Goal: Task Accomplishment & Management: Manage account settings

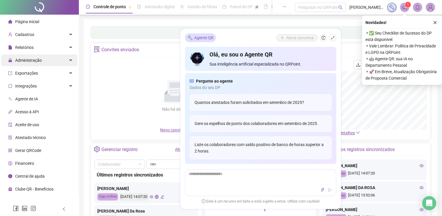
click at [29, 61] on span "Administração" at bounding box center [28, 60] width 27 height 5
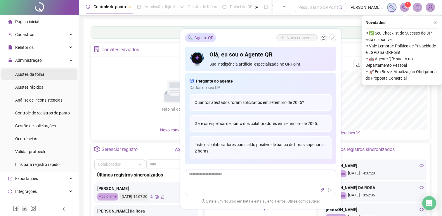
click at [34, 76] on span "Ajustes da folha" at bounding box center [29, 74] width 29 height 5
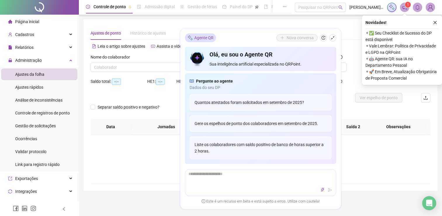
type input "**********"
click at [333, 37] on icon "shrink" at bounding box center [333, 38] width 4 height 4
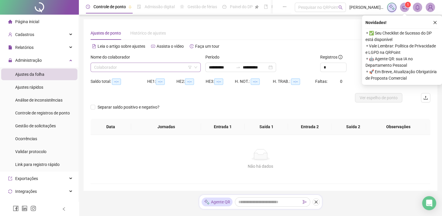
click at [129, 69] on input "search" at bounding box center [143, 67] width 98 height 9
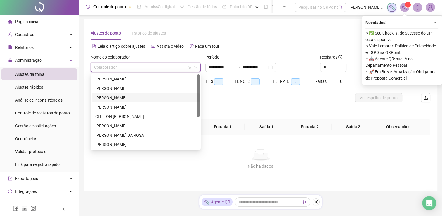
click at [125, 99] on div "[PERSON_NAME]" at bounding box center [145, 97] width 101 height 6
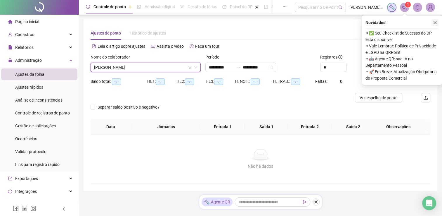
click at [434, 25] on button "button" at bounding box center [434, 22] width 7 height 7
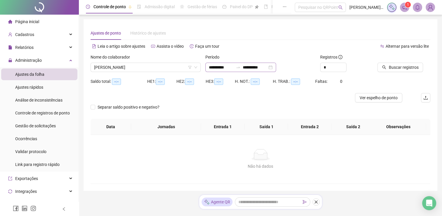
click at [276, 68] on div "**********" at bounding box center [240, 67] width 71 height 9
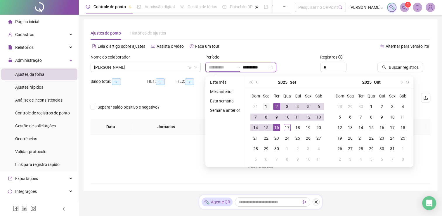
type input "**********"
click at [265, 103] on div "1" at bounding box center [266, 106] width 7 height 7
type input "**********"
click at [287, 126] on div "17" at bounding box center [287, 127] width 7 height 7
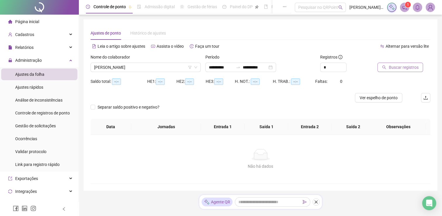
click at [387, 67] on button "Buscar registros" at bounding box center [400, 67] width 46 height 9
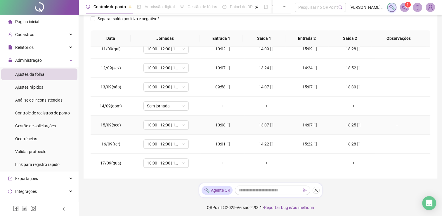
scroll to position [90, 0]
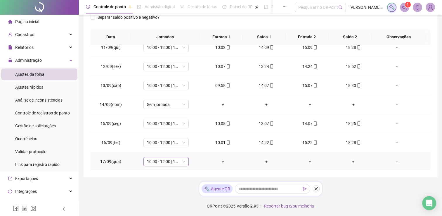
click at [157, 162] on span "10:00 - 12:00 | 13:00 - 18:20" at bounding box center [166, 161] width 38 height 9
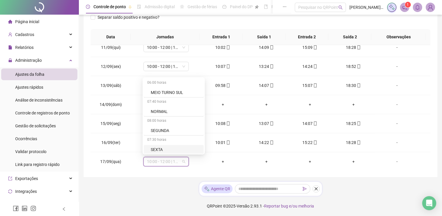
click at [133, 186] on div "**********" at bounding box center [260, 63] width 363 height 306
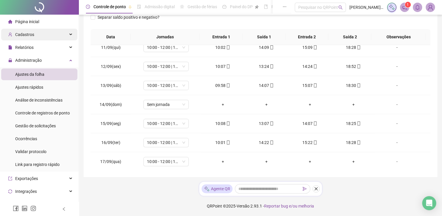
click at [31, 32] on span "Cadastros" at bounding box center [24, 34] width 19 height 5
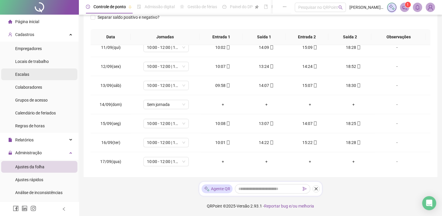
click at [33, 73] on li "Escalas" at bounding box center [39, 74] width 76 height 12
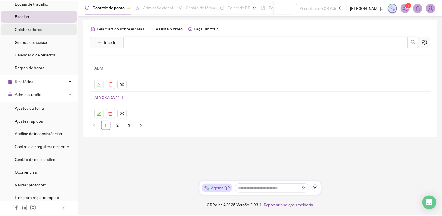
scroll to position [29, 0]
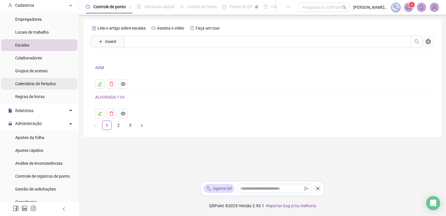
click at [38, 84] on span "Calendário de feriados" at bounding box center [35, 83] width 41 height 5
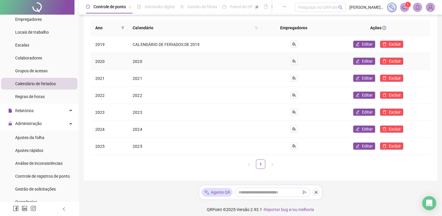
scroll to position [62, 0]
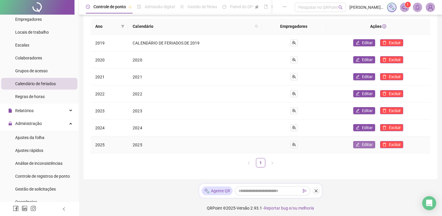
click at [369, 141] on span "Editar" at bounding box center [367, 144] width 11 height 6
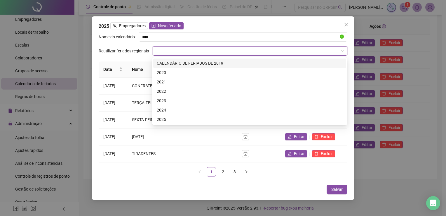
click at [157, 49] on input "search" at bounding box center [247, 50] width 183 height 9
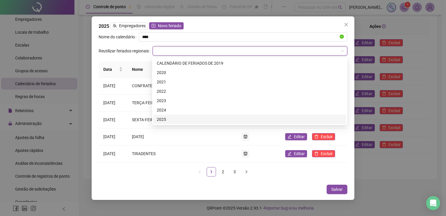
click at [173, 119] on div "2025" at bounding box center [250, 119] width 186 height 6
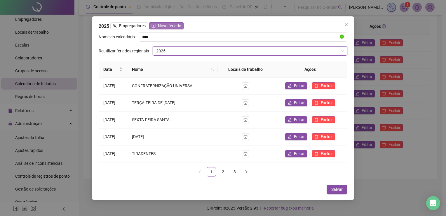
click at [158, 26] on span "Novo feriado" at bounding box center [169, 25] width 23 height 6
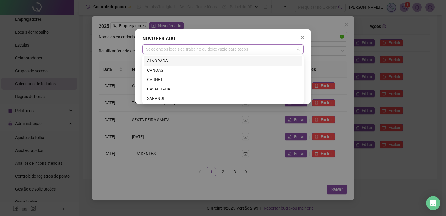
click at [167, 51] on div "Selecione os locais de trabalho ou deixe vazio para todos" at bounding box center [223, 48] width 161 height 9
click at [164, 63] on div "ALVORADA" at bounding box center [223, 61] width 152 height 6
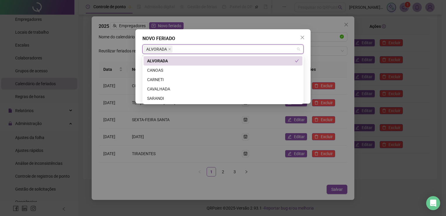
click at [227, 34] on div "**********" at bounding box center [223, 66] width 175 height 74
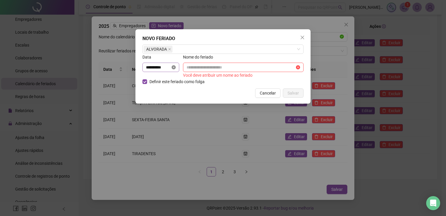
click at [176, 68] on icon "close-circle" at bounding box center [174, 67] width 4 height 4
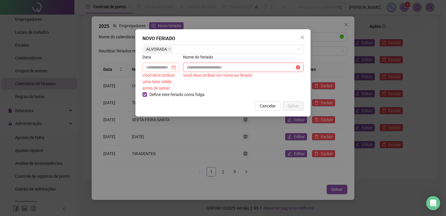
click at [175, 68] on div at bounding box center [161, 67] width 30 height 6
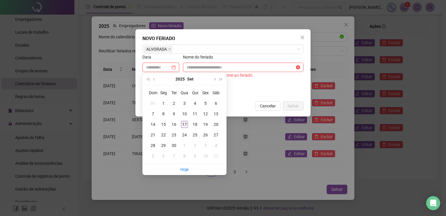
type input "**********"
click at [183, 124] on div "17" at bounding box center [184, 124] width 7 height 7
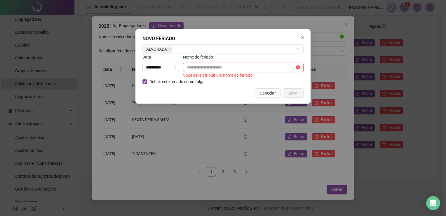
click at [204, 67] on input "text" at bounding box center [241, 67] width 108 height 6
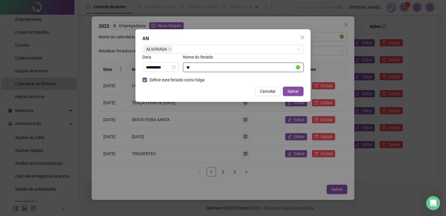
type input "*"
drag, startPoint x: 209, startPoint y: 66, endPoint x: 243, endPoint y: 68, distance: 33.7
click at [242, 68] on input "**********" at bounding box center [241, 67] width 108 height 6
type input "**********"
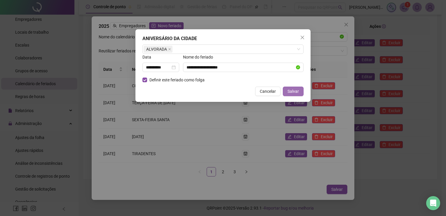
click at [294, 93] on span "Salvar" at bounding box center [293, 91] width 11 height 6
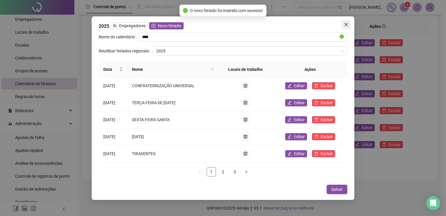
click at [344, 24] on icon "close" at bounding box center [346, 24] width 5 height 5
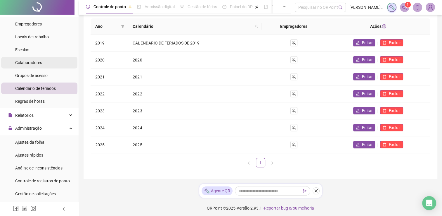
scroll to position [58, 0]
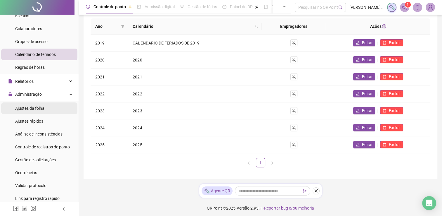
click at [49, 110] on li "Ajustes da folha" at bounding box center [39, 108] width 76 height 12
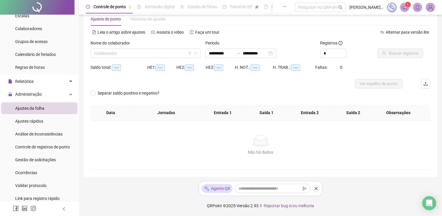
scroll to position [14, 0]
click at [139, 58] on div "Nome do colaborador Colaborador" at bounding box center [145, 51] width 115 height 23
click at [140, 52] on input "search" at bounding box center [143, 53] width 98 height 9
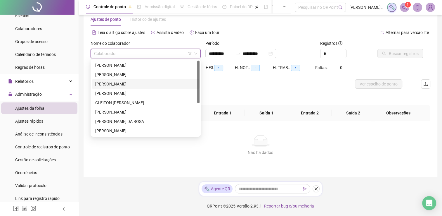
click at [136, 81] on div "[PERSON_NAME]" at bounding box center [145, 84] width 101 height 6
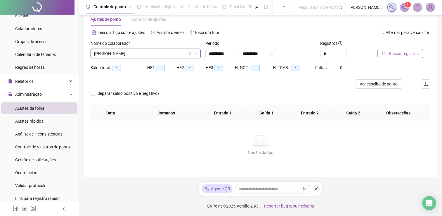
click at [410, 53] on span "Buscar registros" at bounding box center [404, 53] width 30 height 6
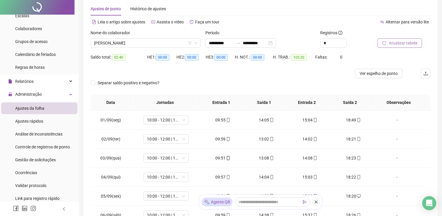
scroll to position [0, 0]
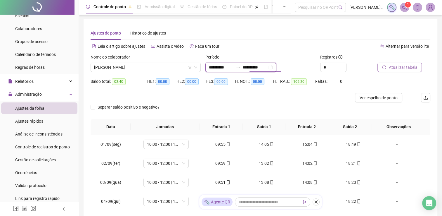
click at [251, 69] on input "**********" at bounding box center [255, 67] width 25 height 6
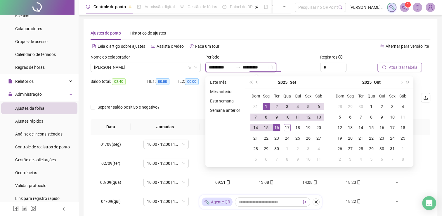
type input "**********"
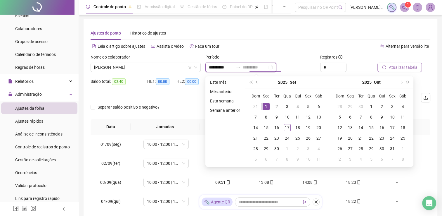
type input "**********"
click at [264, 105] on div "1" at bounding box center [266, 106] width 7 height 7
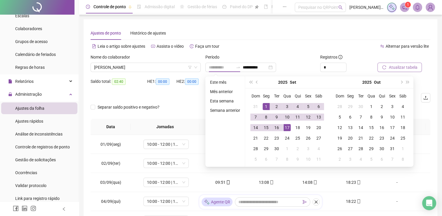
click at [288, 128] on div "17" at bounding box center [287, 127] width 7 height 7
type input "**********"
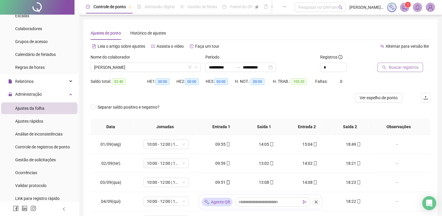
click at [386, 69] on icon "search" at bounding box center [384, 67] width 4 height 4
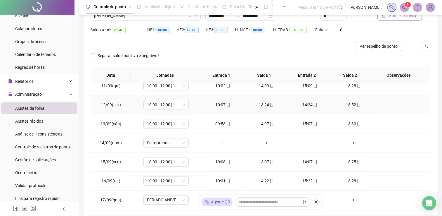
scroll to position [90, 0]
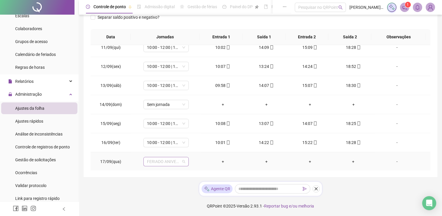
click at [176, 161] on span "FERIADO ANIVERSÁRIO DA CIDADE" at bounding box center [166, 161] width 38 height 9
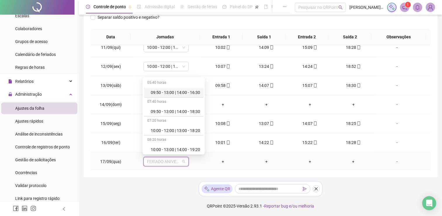
click at [176, 161] on span "FERIADO ANIVERSÁRIO DA CIDADE" at bounding box center [166, 161] width 38 height 9
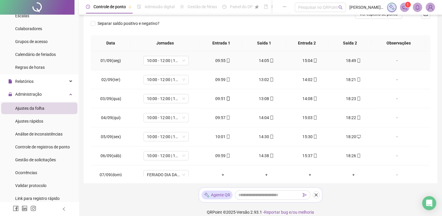
scroll to position [0, 0]
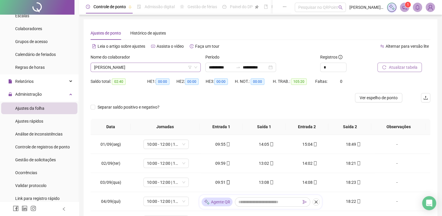
click at [145, 65] on span "[PERSON_NAME]" at bounding box center [145, 67] width 103 height 9
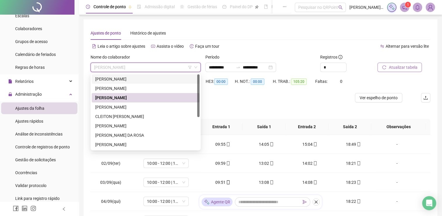
click at [133, 79] on div "[PERSON_NAME]" at bounding box center [145, 79] width 101 height 6
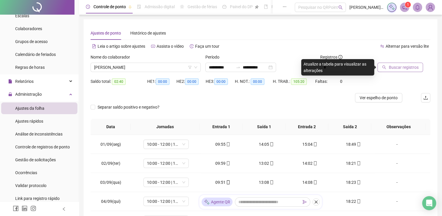
click at [399, 67] on span "Buscar registros" at bounding box center [404, 67] width 30 height 6
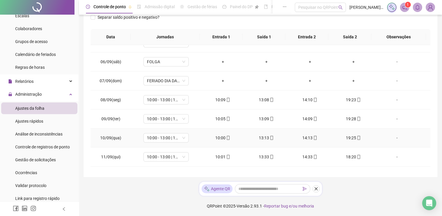
scroll to position [197, 0]
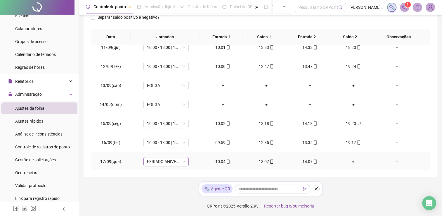
click at [183, 160] on span "FERIADO ANIVERSÁRIO DA CIDADE" at bounding box center [166, 161] width 38 height 9
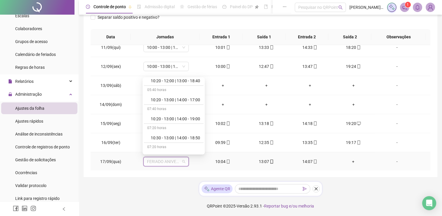
scroll to position [146, 0]
click at [180, 96] on div "11:00 - 14:00 | 15:00 - 19:20" at bounding box center [175, 98] width 49 height 6
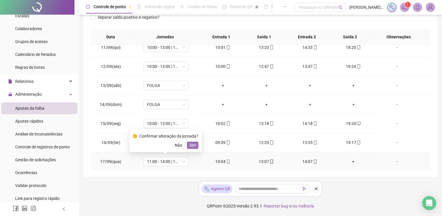
click at [192, 143] on span "Sim" at bounding box center [192, 145] width 7 height 6
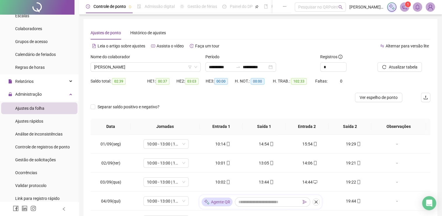
scroll to position [0, 0]
click at [144, 67] on span "[PERSON_NAME]" at bounding box center [145, 67] width 103 height 9
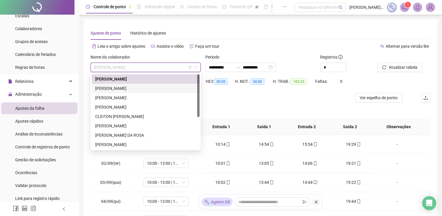
click at [140, 87] on div "[PERSON_NAME]" at bounding box center [145, 88] width 101 height 6
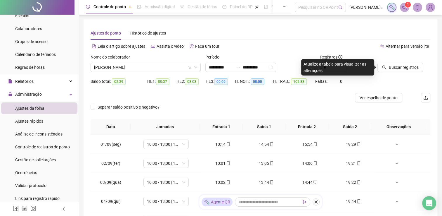
click at [383, 67] on icon "search" at bounding box center [384, 67] width 4 height 4
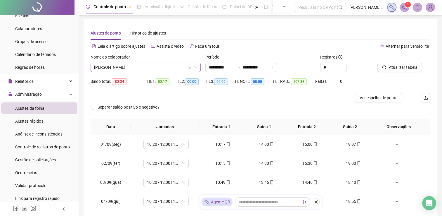
click at [147, 67] on span "[PERSON_NAME]" at bounding box center [145, 67] width 103 height 9
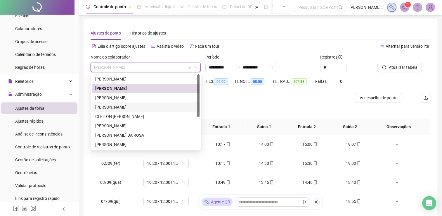
click at [138, 105] on div "[PERSON_NAME]" at bounding box center [145, 107] width 101 height 6
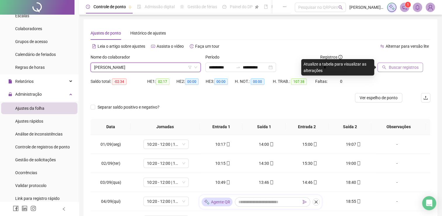
click at [393, 70] on span "Buscar registros" at bounding box center [404, 67] width 30 height 6
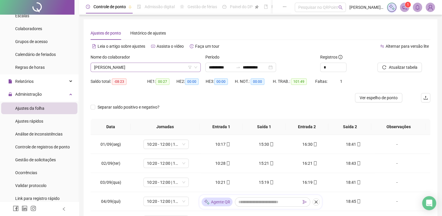
click at [157, 70] on span "[PERSON_NAME]" at bounding box center [145, 67] width 103 height 9
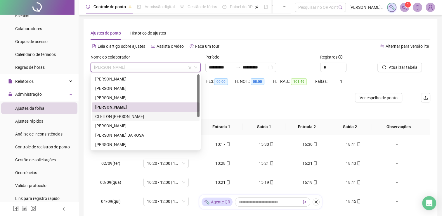
click at [138, 117] on div "CLEITON [PERSON_NAME]" at bounding box center [145, 116] width 101 height 6
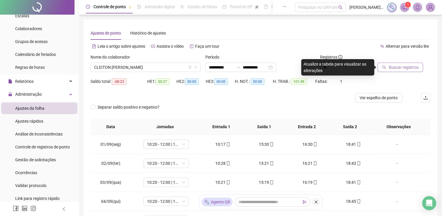
click at [398, 71] on button "Buscar registros" at bounding box center [400, 67] width 46 height 9
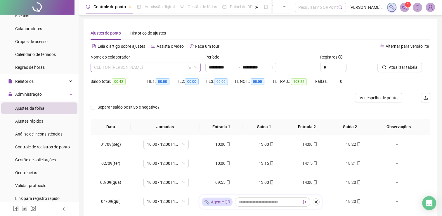
click at [157, 65] on span "CLEITON [PERSON_NAME]" at bounding box center [145, 67] width 103 height 9
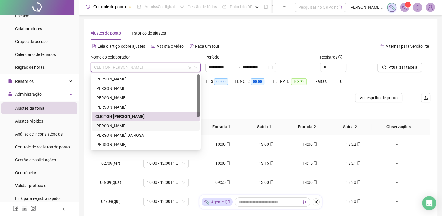
click at [140, 126] on div "[PERSON_NAME]" at bounding box center [145, 125] width 101 height 6
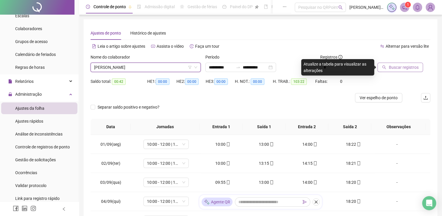
click at [409, 64] on span "Buscar registros" at bounding box center [404, 67] width 30 height 6
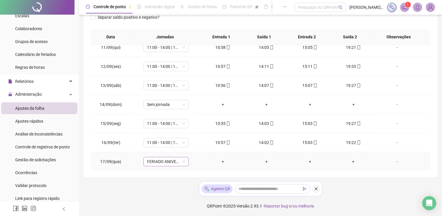
click at [166, 158] on span "FERIADO ANIVERSÁRIO DA CIDADE" at bounding box center [166, 161] width 38 height 9
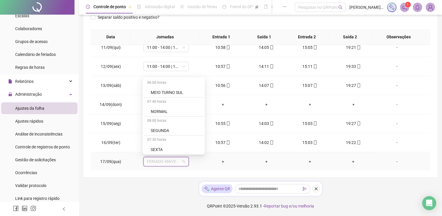
scroll to position [226, 0]
click at [158, 91] on div "Folga" at bounding box center [175, 94] width 49 height 6
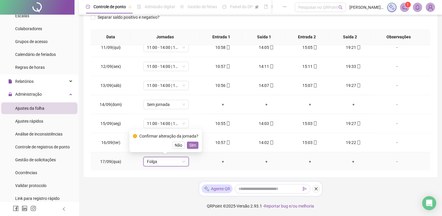
click at [189, 143] on span "Sim" at bounding box center [192, 145] width 7 height 6
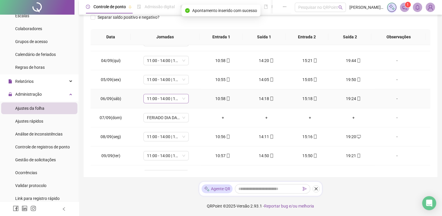
scroll to position [0, 0]
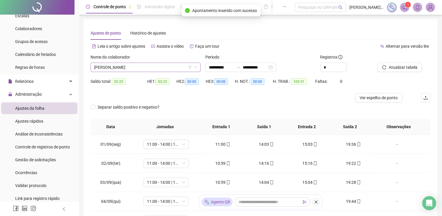
click at [148, 67] on span "[PERSON_NAME]" at bounding box center [145, 67] width 103 height 9
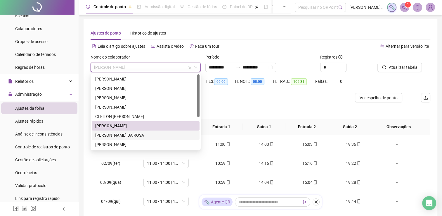
click at [133, 133] on div "[PERSON_NAME] DA ROSA" at bounding box center [145, 135] width 101 height 6
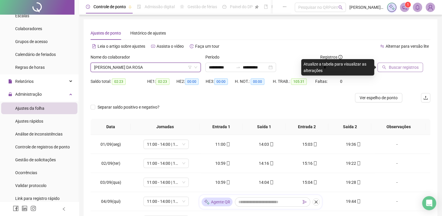
click at [392, 66] on span "Buscar registros" at bounding box center [404, 67] width 30 height 6
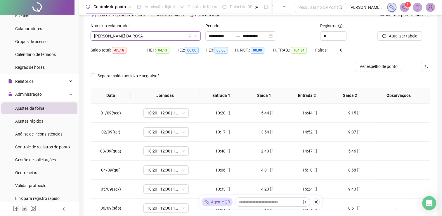
click at [147, 39] on span "[PERSON_NAME] DA ROSA" at bounding box center [145, 36] width 103 height 9
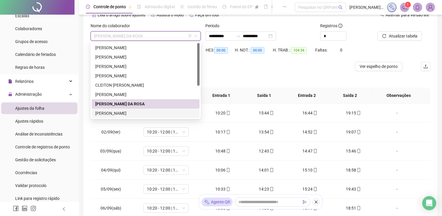
click at [129, 113] on div "[PERSON_NAME]" at bounding box center [145, 113] width 101 height 6
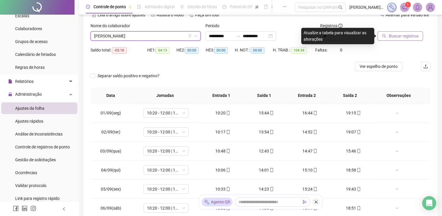
click at [383, 33] on button "Buscar registros" at bounding box center [400, 35] width 46 height 9
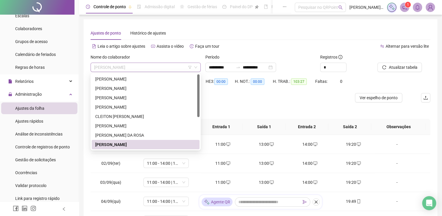
click at [159, 69] on span "[PERSON_NAME]" at bounding box center [145, 67] width 103 height 9
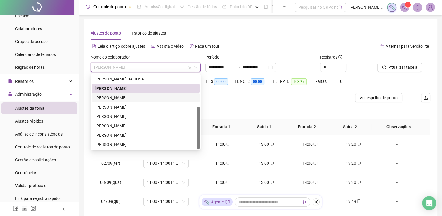
click at [141, 100] on div "[PERSON_NAME]" at bounding box center [145, 97] width 101 height 6
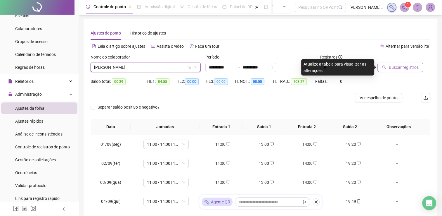
click at [399, 63] on button "Buscar registros" at bounding box center [400, 67] width 46 height 9
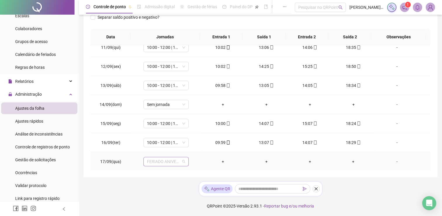
click at [159, 159] on span "FERIADO ANIVERSÁRIO DA CIDADE" at bounding box center [166, 161] width 38 height 9
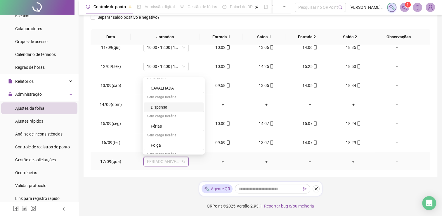
scroll to position [204, 0]
click at [162, 117] on div "Folga" at bounding box center [175, 115] width 49 height 6
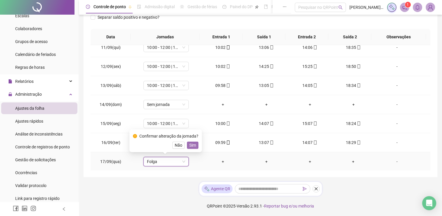
click at [188, 144] on button "Sim" at bounding box center [192, 144] width 11 height 7
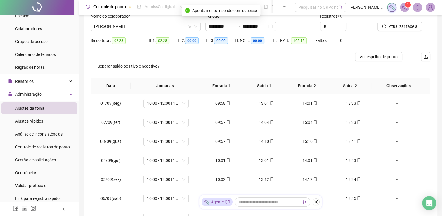
scroll to position [0, 0]
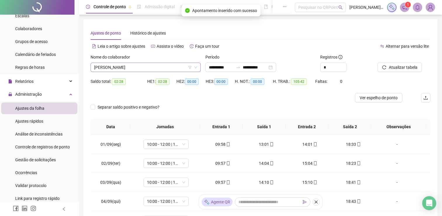
click at [150, 68] on span "[PERSON_NAME]" at bounding box center [145, 67] width 103 height 9
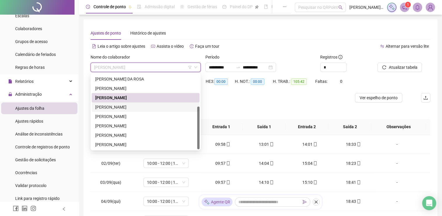
click at [148, 107] on div "[PERSON_NAME]" at bounding box center [145, 107] width 101 height 6
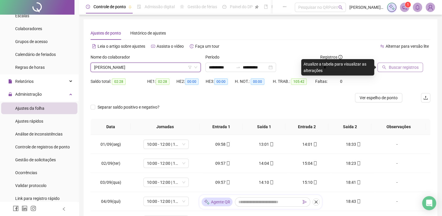
click at [383, 71] on button "Buscar registros" at bounding box center [400, 67] width 46 height 9
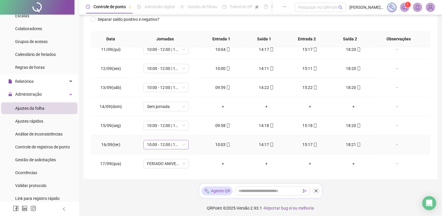
scroll to position [90, 0]
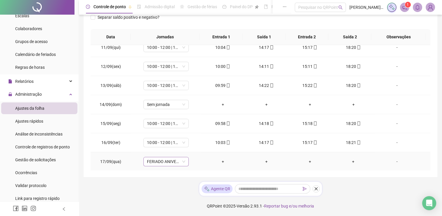
click at [160, 161] on span "FERIADO ANIVERSÁRIO DA CIDADE" at bounding box center [166, 161] width 38 height 9
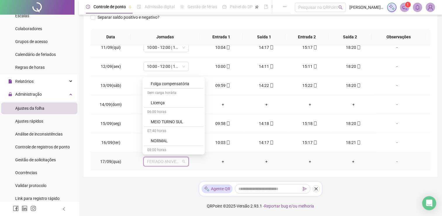
scroll to position [226, 0]
click at [159, 94] on div "Folga" at bounding box center [175, 94] width 49 height 6
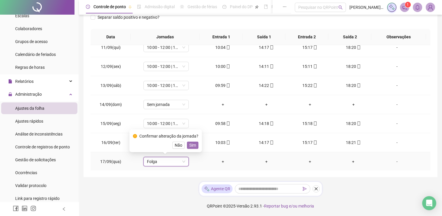
click at [191, 145] on span "Sim" at bounding box center [192, 145] width 7 height 6
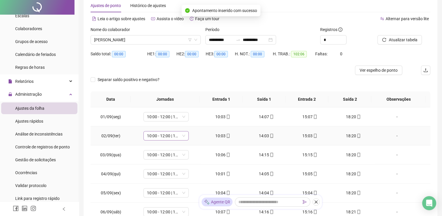
scroll to position [0, 0]
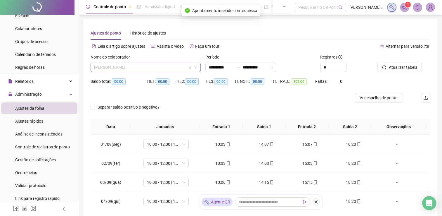
click at [155, 71] on span "[PERSON_NAME]" at bounding box center [145, 67] width 103 height 9
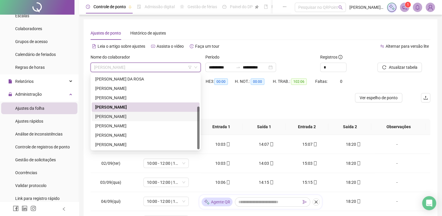
click at [140, 115] on div "[PERSON_NAME]" at bounding box center [145, 116] width 101 height 6
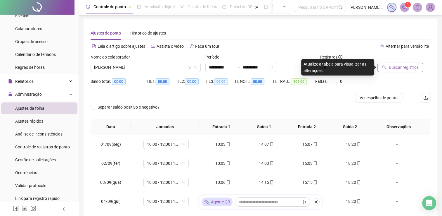
click at [401, 70] on button "Buscar registros" at bounding box center [400, 67] width 46 height 9
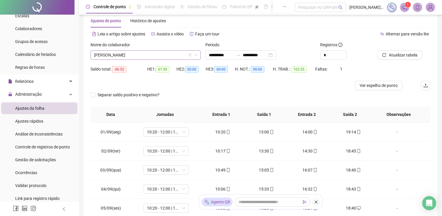
scroll to position [2, 0]
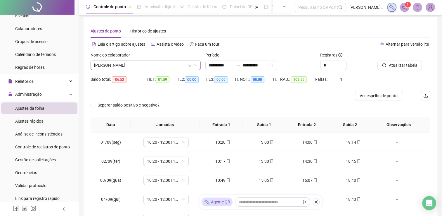
click at [153, 64] on span "[PERSON_NAME]" at bounding box center [145, 65] width 103 height 9
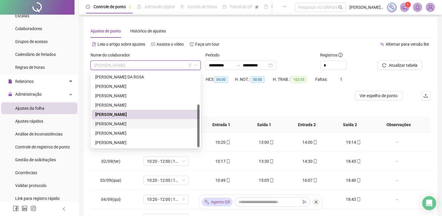
click at [144, 123] on div "[PERSON_NAME]" at bounding box center [145, 123] width 101 height 6
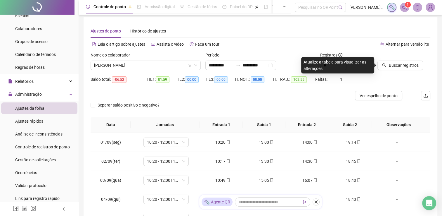
click at [384, 64] on icon "search" at bounding box center [384, 65] width 4 height 4
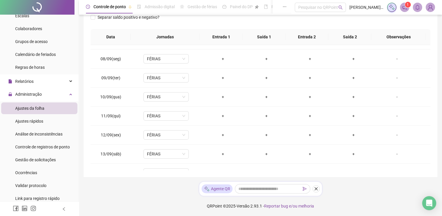
scroll to position [197, 0]
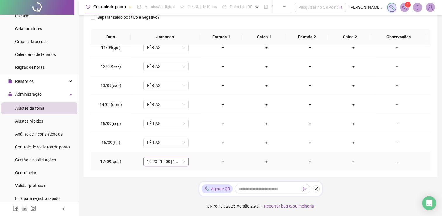
click at [171, 158] on span "10:20 - 12:00 | 13:00 - 18:40" at bounding box center [166, 161] width 38 height 9
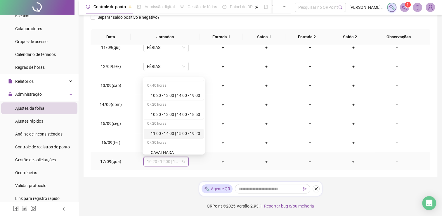
scroll to position [204, 0]
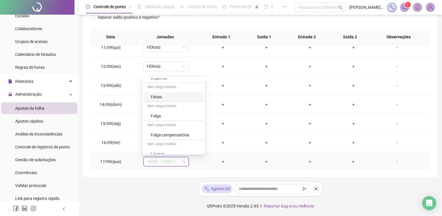
click at [165, 98] on div "Férias" at bounding box center [175, 96] width 49 height 6
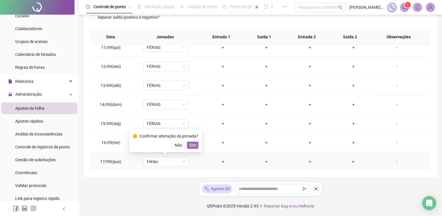
click at [192, 145] on span "Sim" at bounding box center [192, 145] width 7 height 6
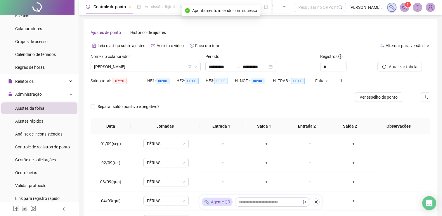
scroll to position [0, 0]
click at [153, 71] on span "[PERSON_NAME]" at bounding box center [145, 67] width 103 height 9
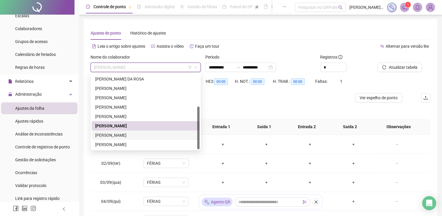
click at [134, 133] on div "[PERSON_NAME]" at bounding box center [145, 135] width 101 height 6
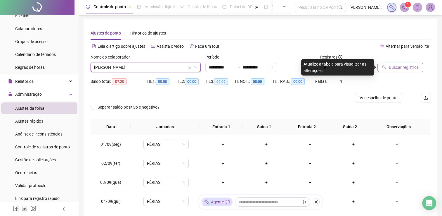
click at [400, 64] on span "Buscar registros" at bounding box center [404, 67] width 30 height 6
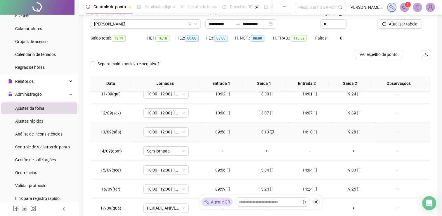
scroll to position [90, 0]
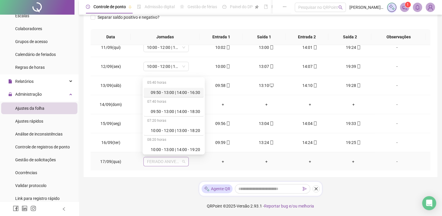
click at [171, 157] on span "FERIADO ANIVERSÁRIO DA CIDADE" at bounding box center [166, 161] width 38 height 9
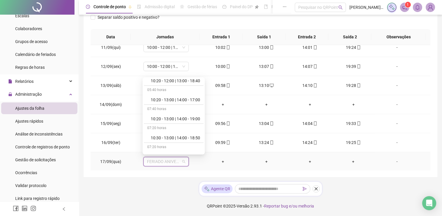
scroll to position [234, 0]
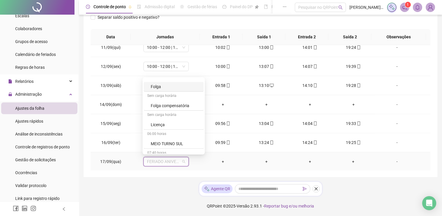
click at [158, 86] on div "Folga" at bounding box center [175, 86] width 49 height 6
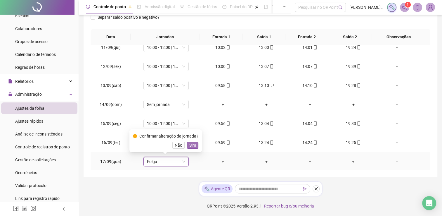
click at [187, 144] on button "Sim" at bounding box center [192, 144] width 11 height 7
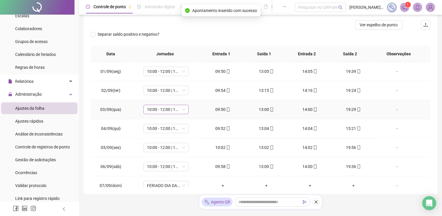
scroll to position [60, 0]
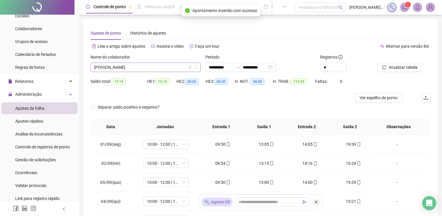
click at [152, 67] on span "[PERSON_NAME]" at bounding box center [145, 67] width 103 height 9
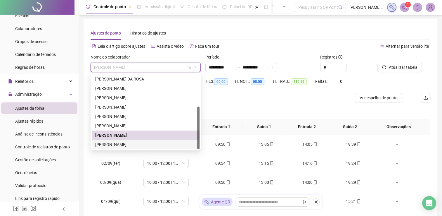
click at [119, 143] on div "[PERSON_NAME]" at bounding box center [145, 144] width 101 height 6
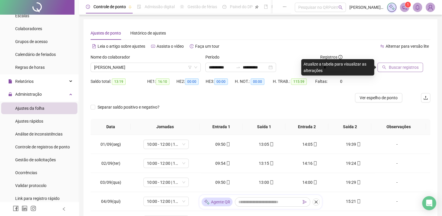
click at [389, 67] on span "Buscar registros" at bounding box center [404, 67] width 30 height 6
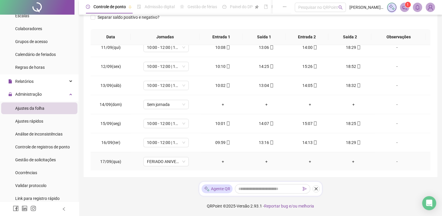
click at [168, 152] on td "FERIADO ANIVERSÁRIO DA CIDADE" at bounding box center [166, 161] width 70 height 19
click at [167, 159] on span "FERIADO ANIVERSÁRIO DA CIDADE" at bounding box center [166, 161] width 38 height 9
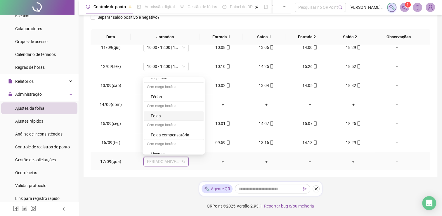
click at [158, 113] on div "Folga" at bounding box center [175, 115] width 49 height 6
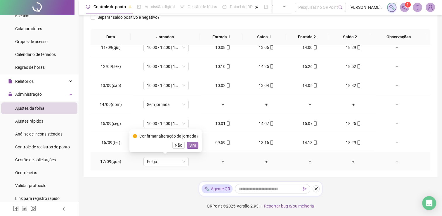
click at [189, 144] on span "Sim" at bounding box center [192, 145] width 7 height 6
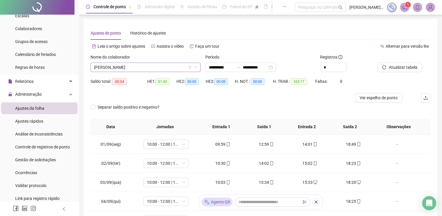
click at [153, 66] on span "[PERSON_NAME]" at bounding box center [145, 67] width 103 height 9
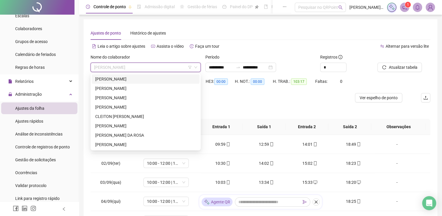
click at [165, 81] on div "[PERSON_NAME]" at bounding box center [145, 79] width 101 height 6
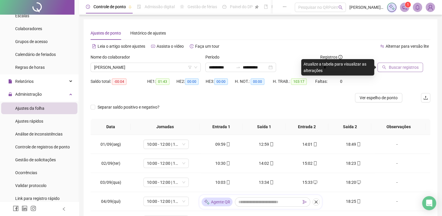
click at [391, 71] on button "Buscar registros" at bounding box center [400, 67] width 46 height 9
